Goal: Find specific page/section: Find specific page/section

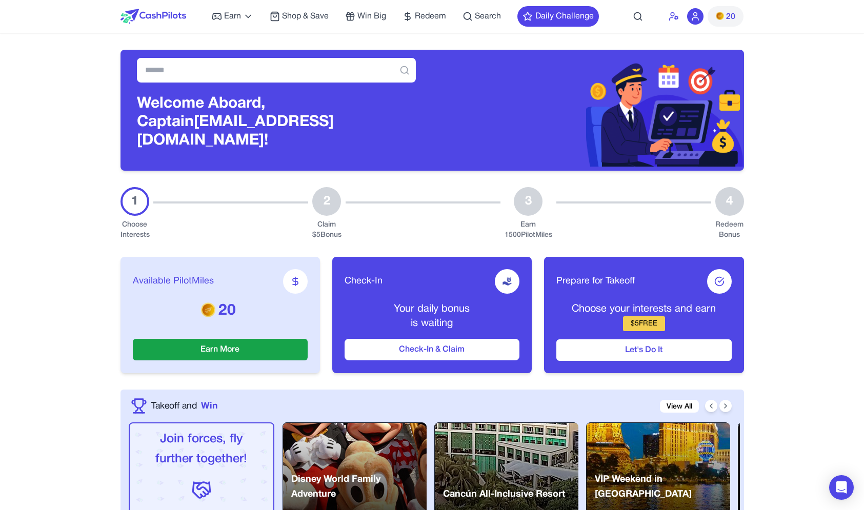
click at [671, 17] on icon at bounding box center [674, 16] width 10 height 10
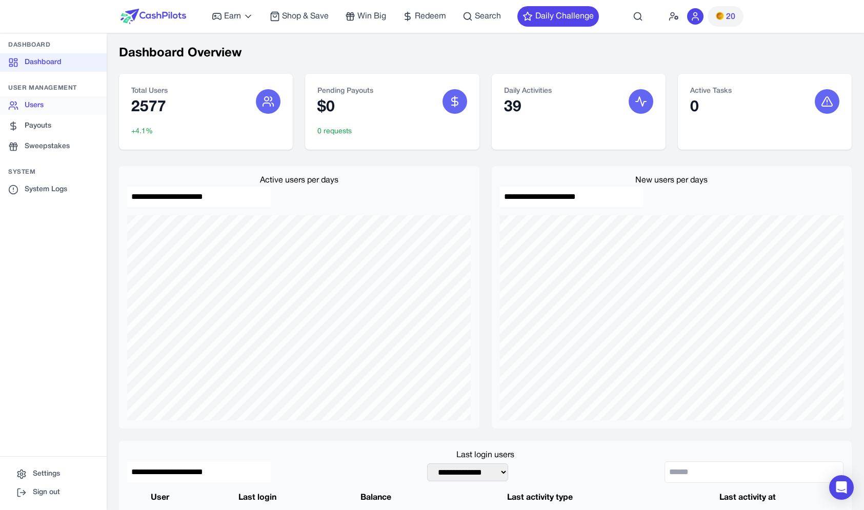
click at [65, 109] on link "Users" at bounding box center [53, 105] width 107 height 18
